Goal: Task Accomplishment & Management: Manage account settings

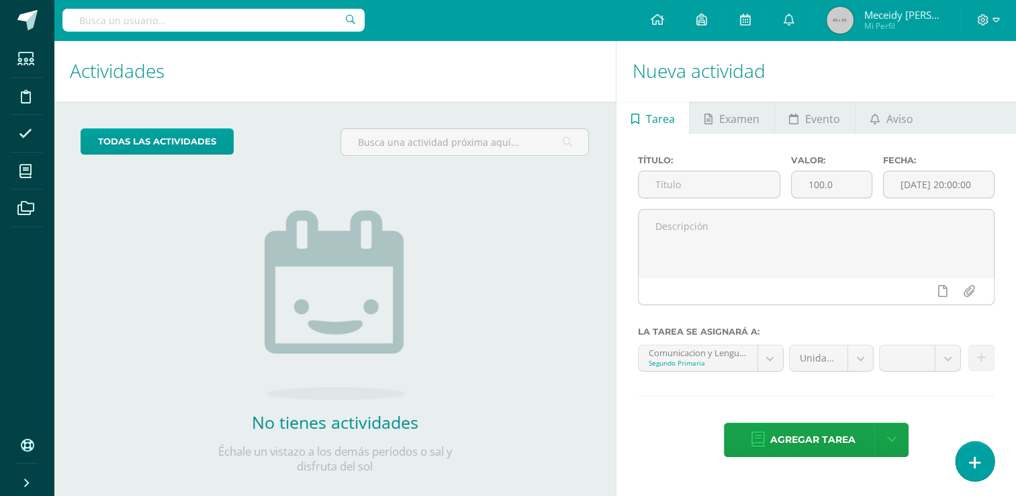
click at [966, 463] on link at bounding box center [975, 460] width 38 height 39
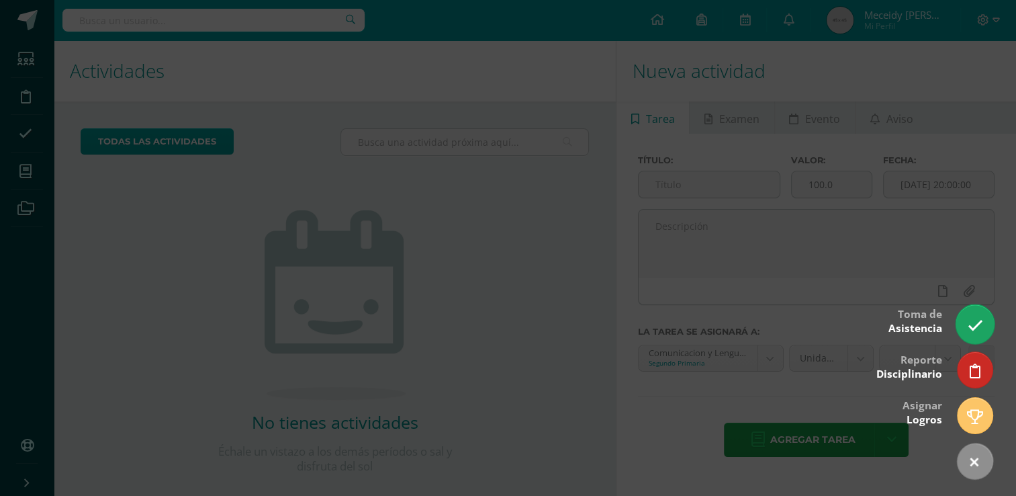
click at [982, 332] on link at bounding box center [975, 323] width 38 height 39
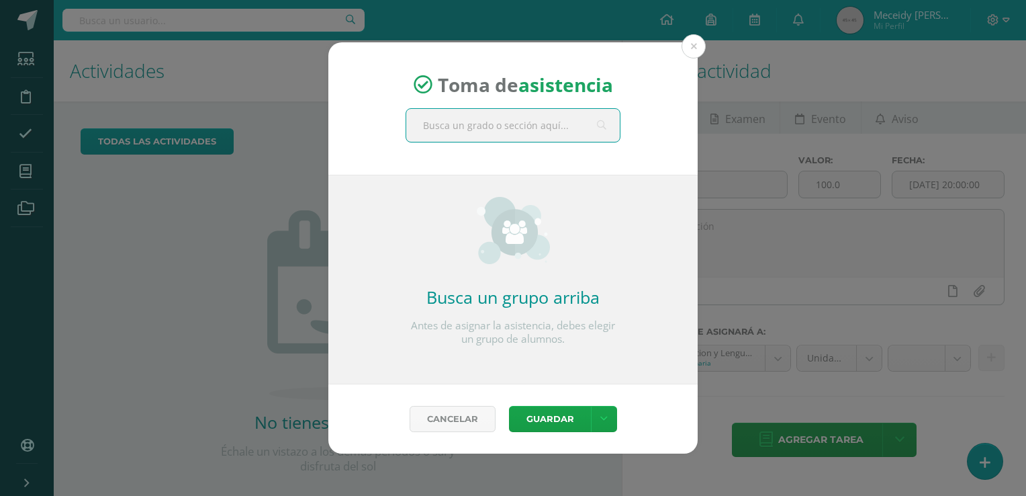
click at [537, 126] on input "text" at bounding box center [513, 125] width 214 height 33
type input "segundo"
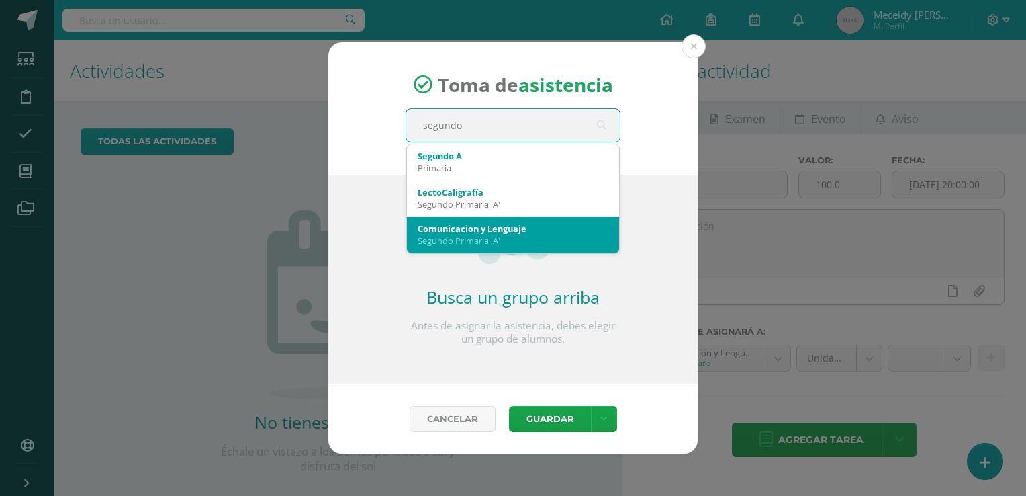
click at [478, 226] on div "Comunicacion y Lenguaje" at bounding box center [513, 228] width 191 height 12
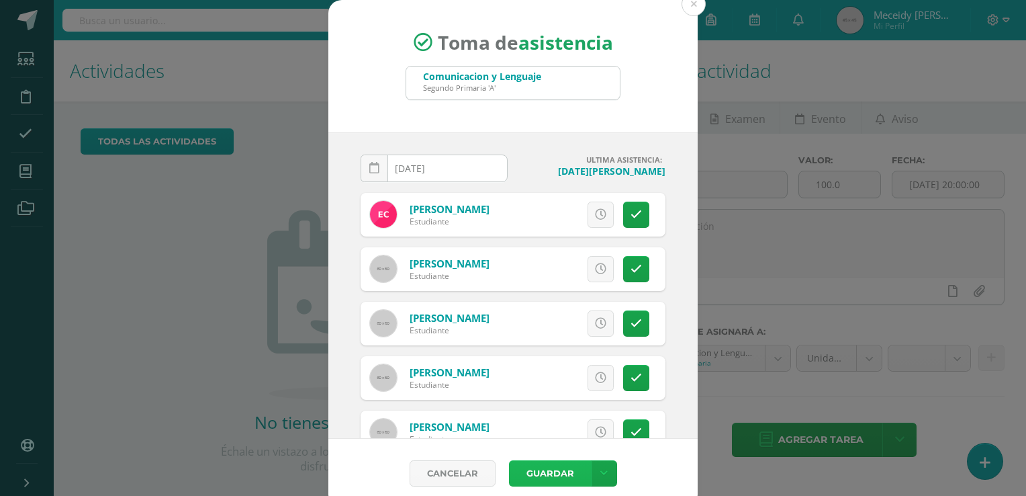
click at [555, 476] on button "Guardar" at bounding box center [550, 473] width 82 height 26
